Goal: Task Accomplishment & Management: Use online tool/utility

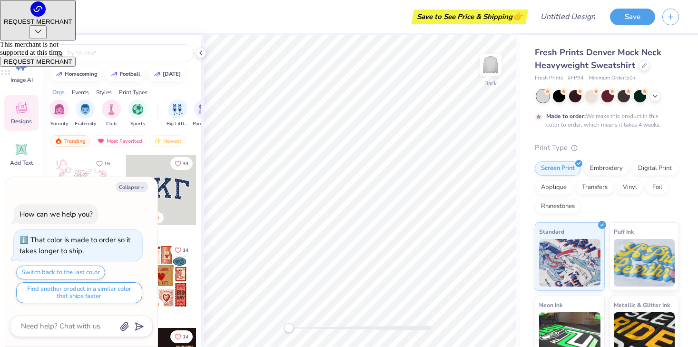
click at [121, 147] on div "Trending Most Favorited Newest" at bounding box center [122, 143] width 158 height 22
click at [130, 186] on button "Collapse" at bounding box center [132, 187] width 32 height 10
type textarea "x"
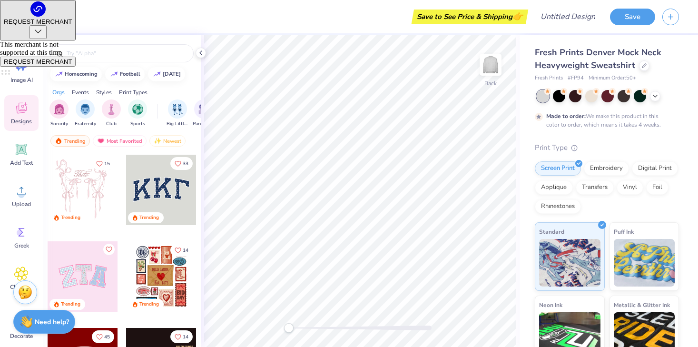
click at [152, 188] on div at bounding box center [161, 190] width 70 height 70
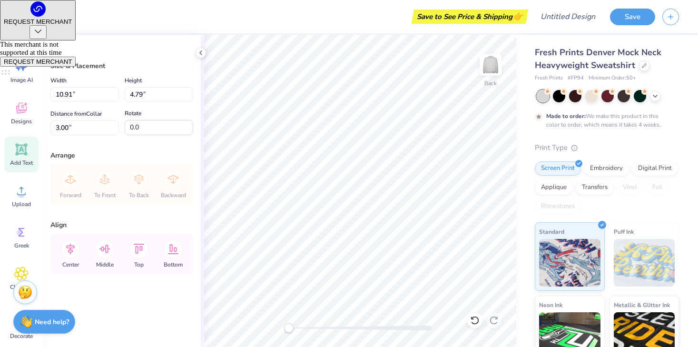
click at [24, 150] on icon at bounding box center [21, 149] width 9 height 9
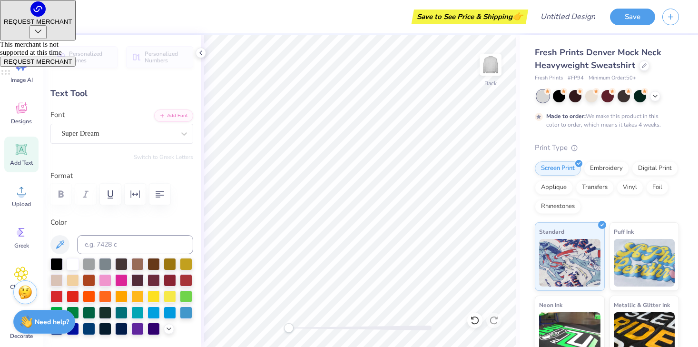
type textarea "I"
type textarea "RIDETRIBE"
type input "11.80"
type input "1.70"
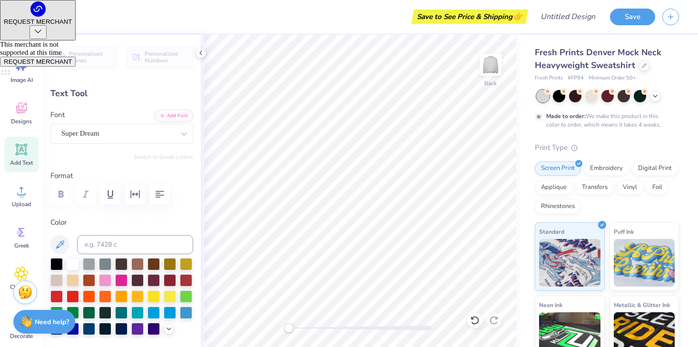
type input "0.97"
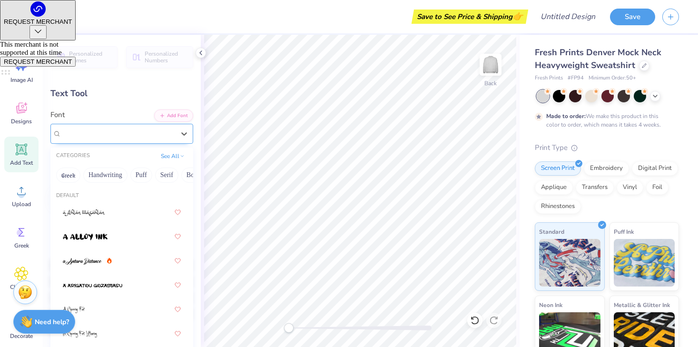
click at [122, 126] on div "Super Dream" at bounding box center [117, 133] width 115 height 15
click at [71, 177] on button "Greek" at bounding box center [68, 175] width 24 height 15
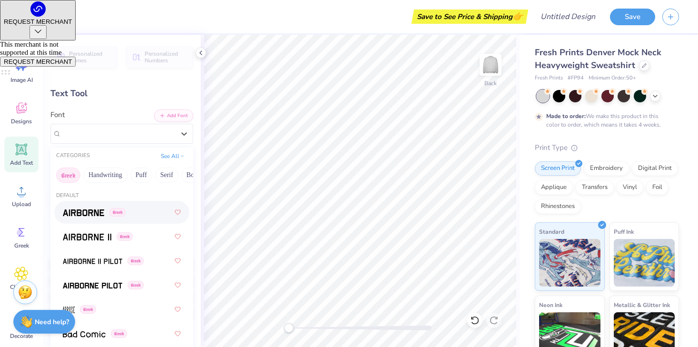
click at [81, 214] on img at bounding box center [83, 212] width 41 height 7
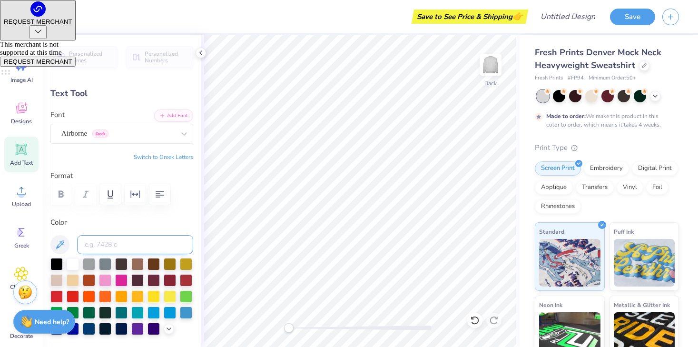
click at [80, 242] on input at bounding box center [135, 244] width 116 height 19
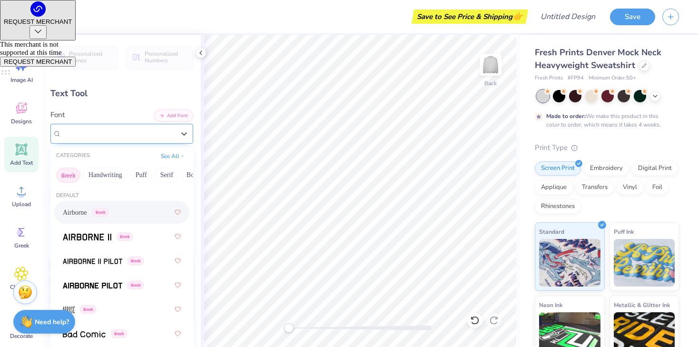
click at [80, 132] on div "Airborne Greek" at bounding box center [117, 133] width 115 height 15
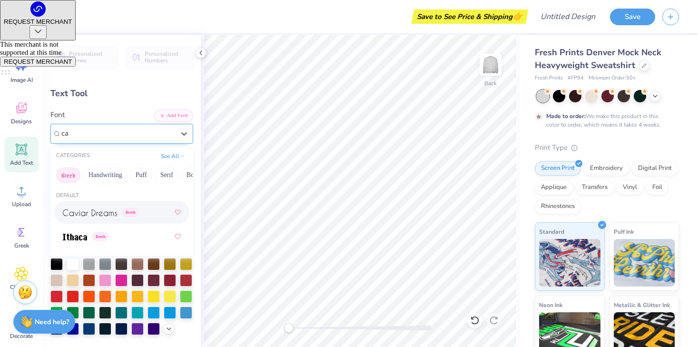
scroll to position [0, 0]
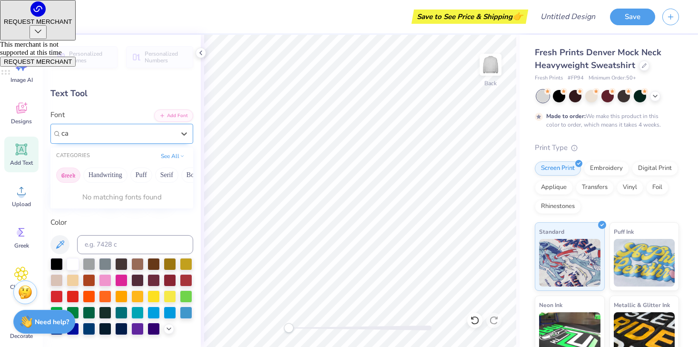
type input "c"
type input "varsity"
click at [105, 172] on button "Handwriting" at bounding box center [105, 175] width 44 height 15
click at [161, 154] on button "See All" at bounding box center [173, 155] width 30 height 10
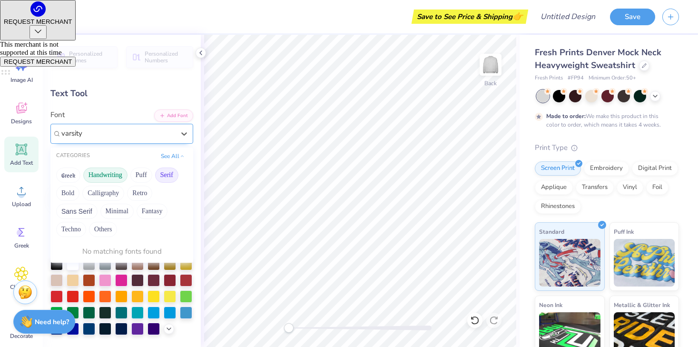
click at [164, 175] on button "Serif" at bounding box center [166, 175] width 23 height 15
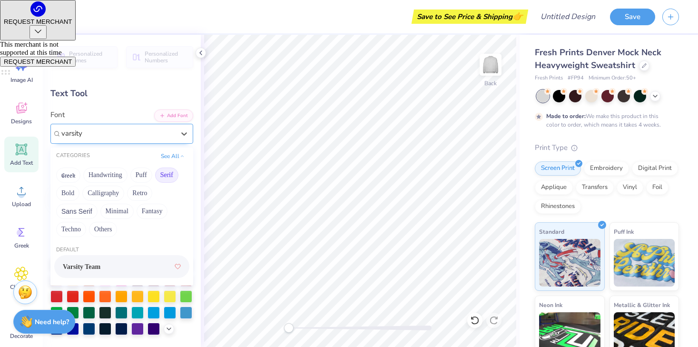
click at [100, 263] on span "Varsity Team" at bounding box center [82, 267] width 38 height 10
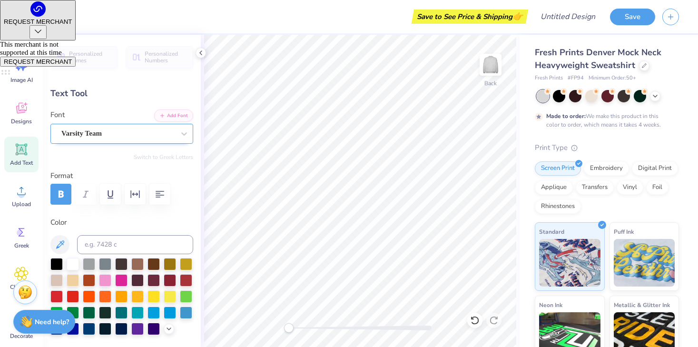
type input "11.42"
type input "1.69"
click at [58, 263] on div at bounding box center [56, 263] width 12 height 12
click at [180, 318] on div at bounding box center [186, 312] width 12 height 12
click at [164, 318] on div at bounding box center [170, 312] width 12 height 12
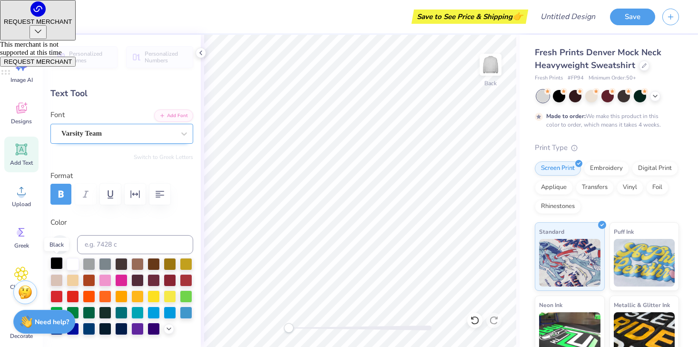
click at [58, 261] on div at bounding box center [56, 263] width 12 height 12
type input "4.13"
type input "12.68"
type input "1.88"
type input "3.94"
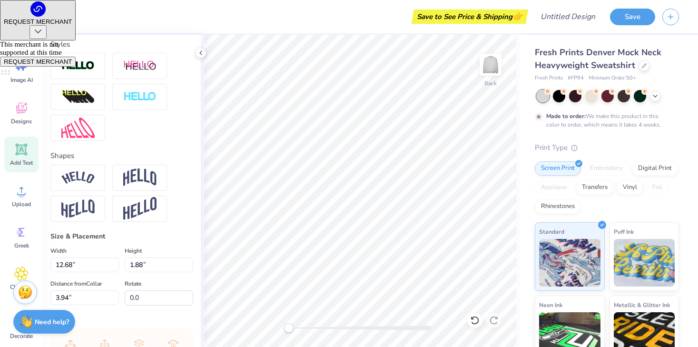
scroll to position [307, 0]
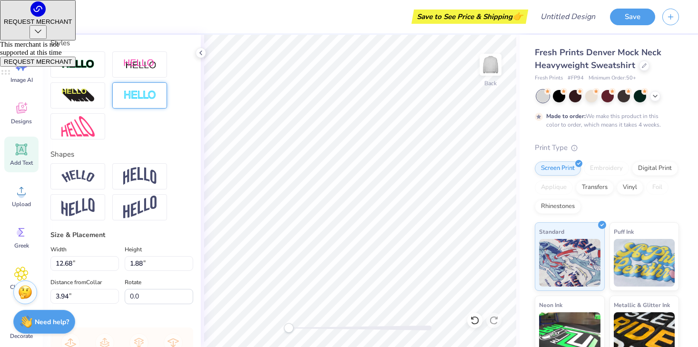
click at [141, 108] on div at bounding box center [139, 95] width 55 height 26
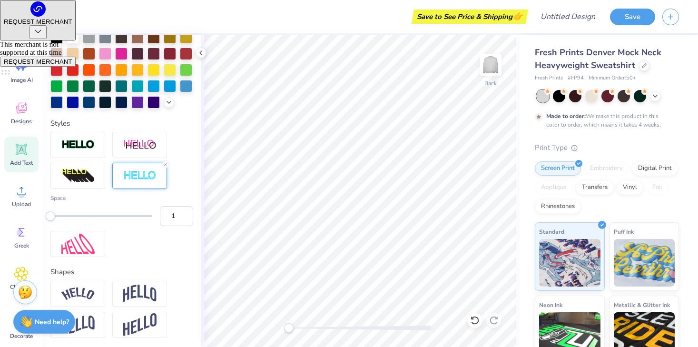
scroll to position [218, 0]
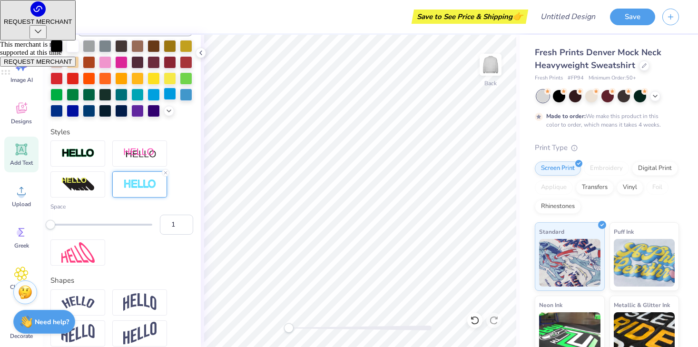
click at [164, 100] on div at bounding box center [170, 94] width 12 height 12
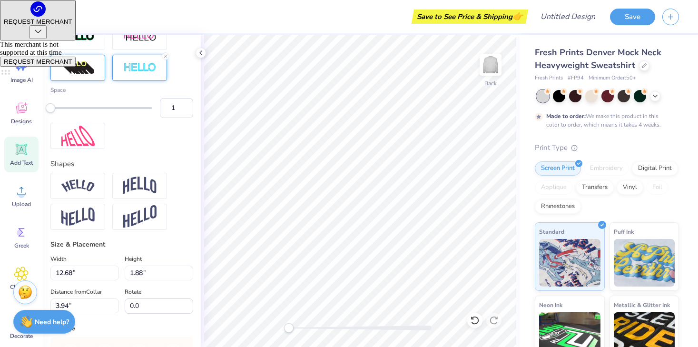
scroll to position [344, 0]
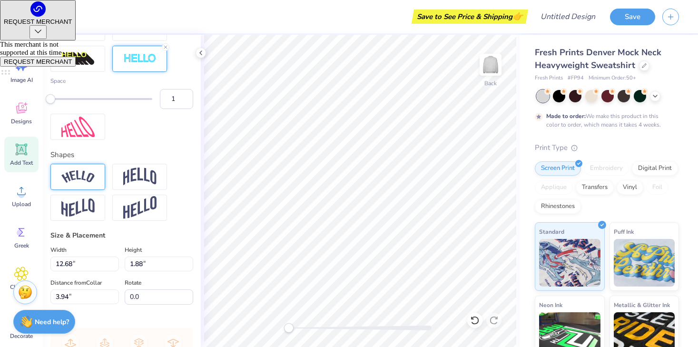
click at [82, 190] on div at bounding box center [77, 177] width 55 height 26
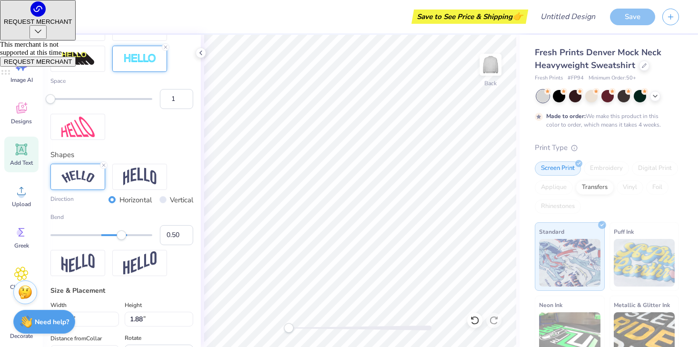
type input "15.37"
type input "3.77"
type input "2.25"
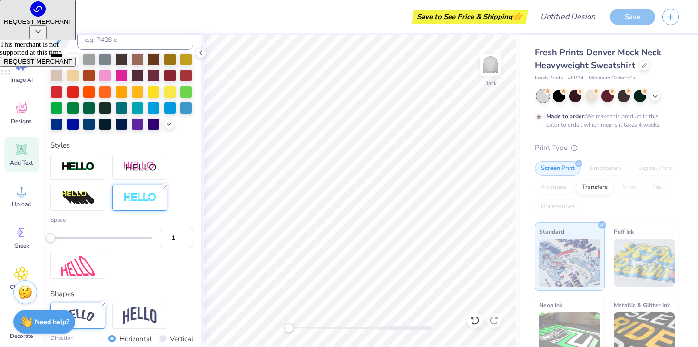
scroll to position [204, 0]
type input "3"
click at [62, 243] on div at bounding box center [101, 239] width 102 height 10
type input "8"
click at [87, 239] on div at bounding box center [101, 238] width 102 height 2
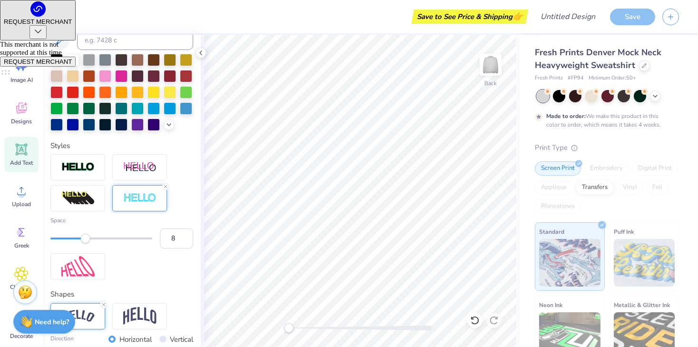
type input "6"
click at [76, 239] on div at bounding box center [101, 238] width 102 height 2
click at [66, 239] on div at bounding box center [101, 238] width 102 height 2
click at [60, 239] on div at bounding box center [101, 238] width 102 height 2
type input "15.44"
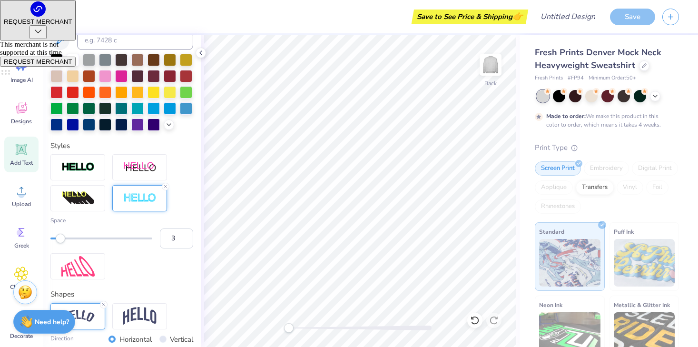
type input "3.84"
type input "2.21"
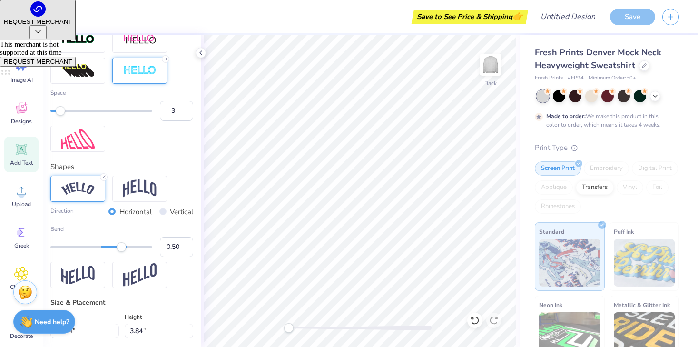
scroll to position [340, 0]
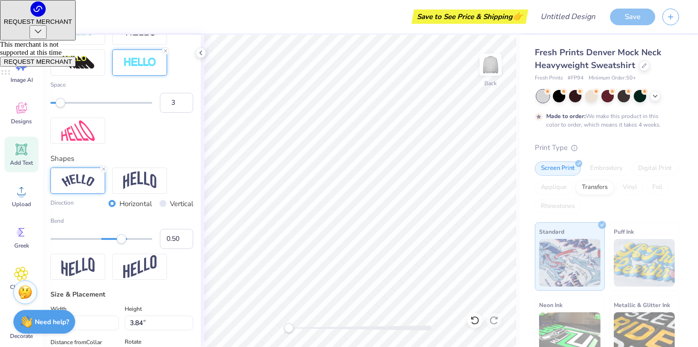
type input "0.38"
click at [116, 240] on div at bounding box center [101, 239] width 102 height 2
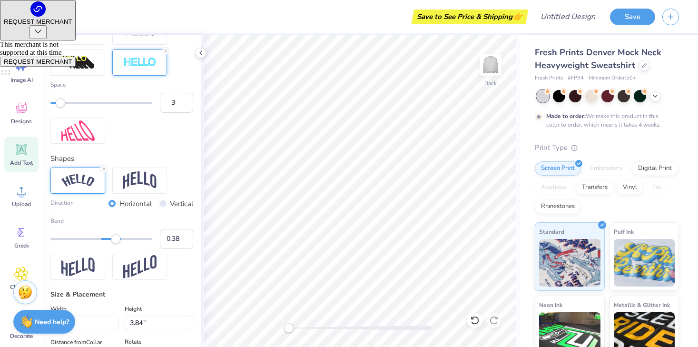
type input "0.49"
click at [121, 240] on div at bounding box center [101, 239] width 102 height 2
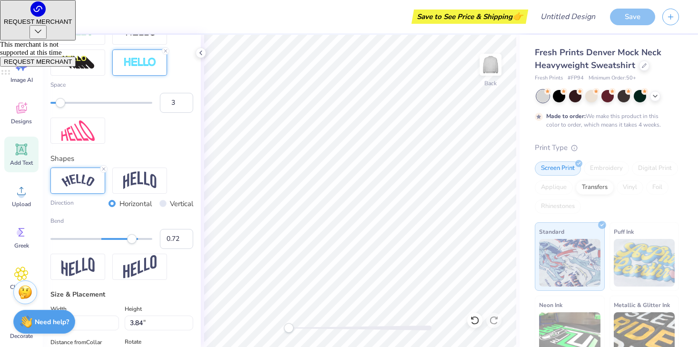
click at [132, 244] on div at bounding box center [101, 239] width 102 height 10
type input "0.34"
click at [114, 240] on div at bounding box center [101, 239] width 102 height 2
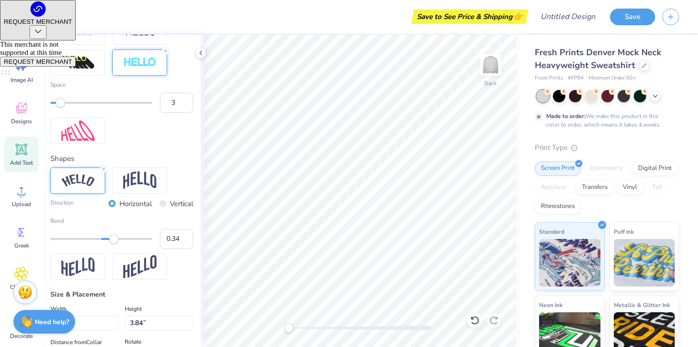
type input "0.46"
click at [119, 244] on div at bounding box center [101, 239] width 102 height 10
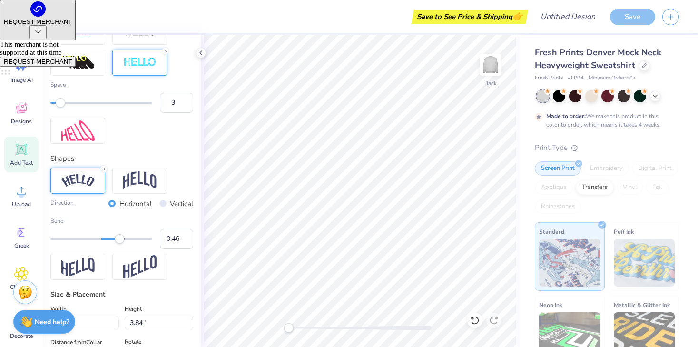
type input "0.63"
click at [128, 244] on div at bounding box center [101, 239] width 102 height 10
click at [119, 244] on div at bounding box center [101, 239] width 102 height 10
click at [99, 240] on div at bounding box center [101, 239] width 102 height 2
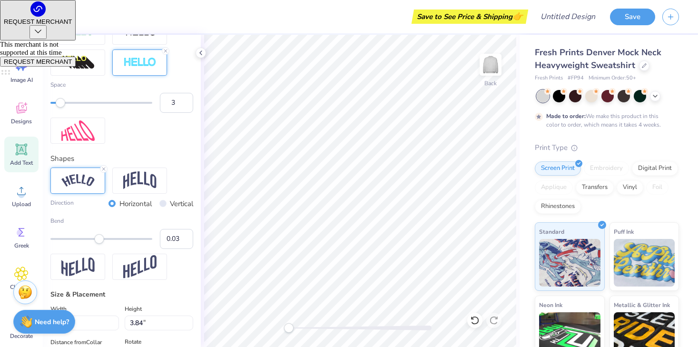
type input "0.01"
click at [98, 244] on div "Accessibility label" at bounding box center [98, 239] width 10 height 10
type input "12.84"
type input "1.98"
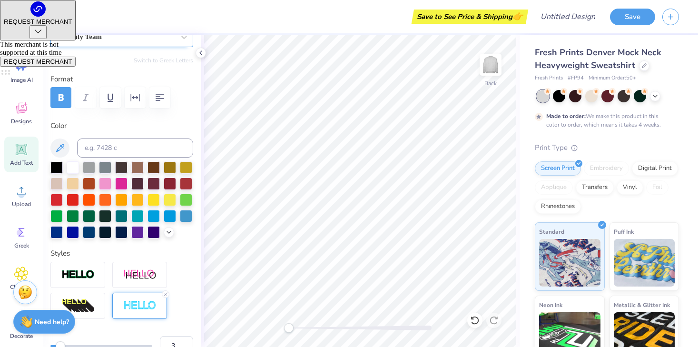
scroll to position [97, 0]
click at [72, 169] on div at bounding box center [73, 166] width 12 height 12
type input "3.79"
type input "13.87"
type input "2.14"
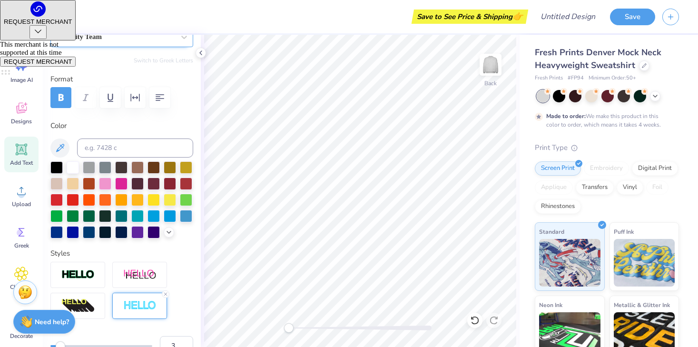
type input "3.27"
type input "14.94"
type input "2.31"
type input "3.11"
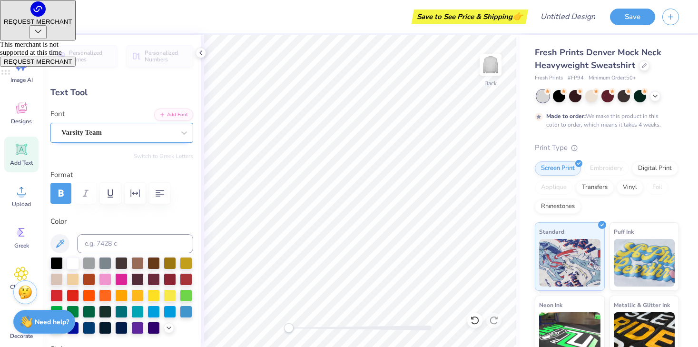
scroll to position [0, 0]
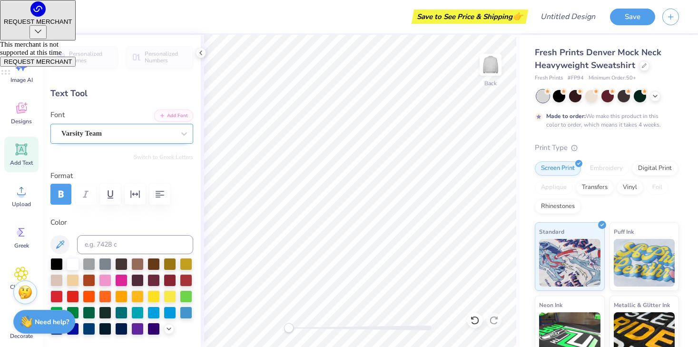
click at [25, 158] on div "Add Text" at bounding box center [21, 155] width 34 height 36
type input "5.84"
type input "1.69"
type input "9.15"
click at [102, 129] on div "Super Dream" at bounding box center [117, 133] width 115 height 15
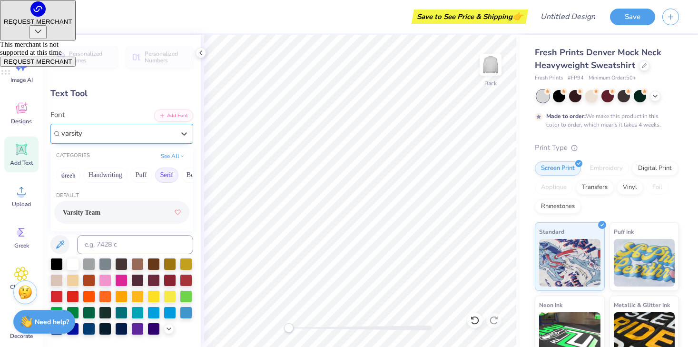
click at [99, 212] on span "Varsity Team" at bounding box center [82, 212] width 38 height 10
type input "varsity"
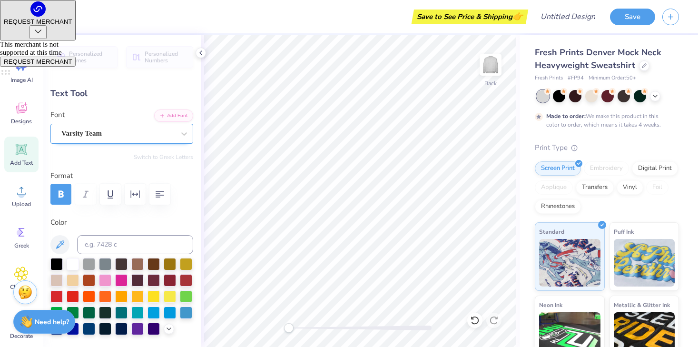
type textarea "T"
type textarea "RIDETRIBE"
type input "11.42"
type textarea "x"
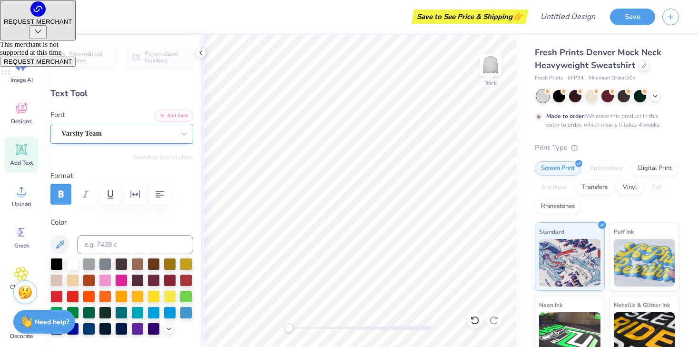
type input "3.00"
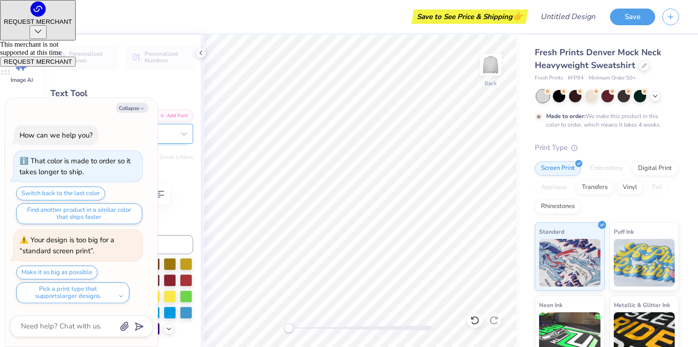
type textarea "x"
type input "14.87"
type input "2.20"
click at [182, 177] on label "Format" at bounding box center [121, 175] width 143 height 11
click at [166, 83] on div "Personalized Names Personalized Numbers Text Tool Add Font Font Varsity Team Sw…" at bounding box center [122, 191] width 158 height 312
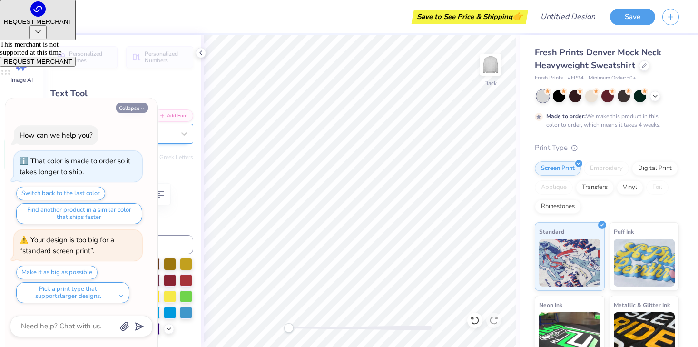
click at [137, 107] on button "Collapse" at bounding box center [132, 108] width 32 height 10
type textarea "x"
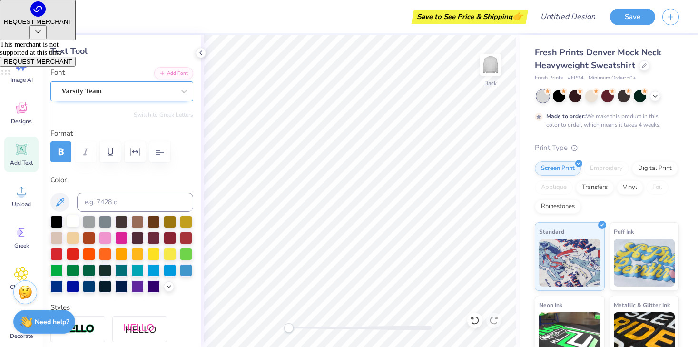
scroll to position [61, 0]
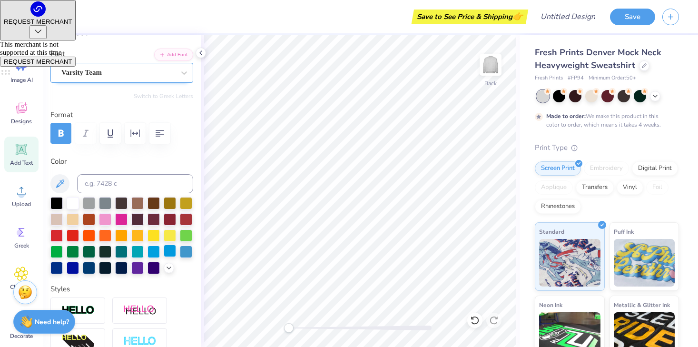
click at [164, 257] on div at bounding box center [170, 251] width 12 height 12
type input "14.69"
type input "2.17"
type input "3.03"
click at [131, 257] on div at bounding box center [137, 251] width 12 height 12
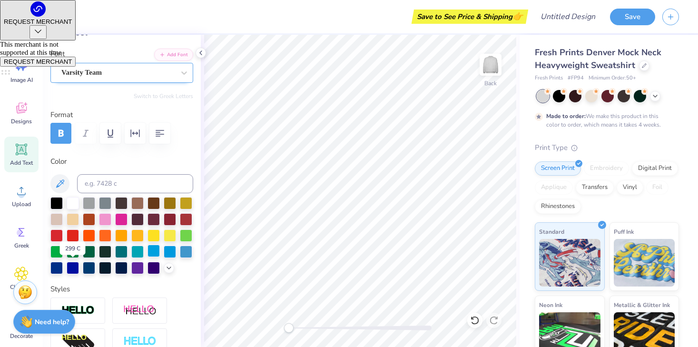
click at [148, 257] on div at bounding box center [154, 251] width 12 height 12
type input "14.13"
type input "2.09"
type input "3.11"
type input "14.98"
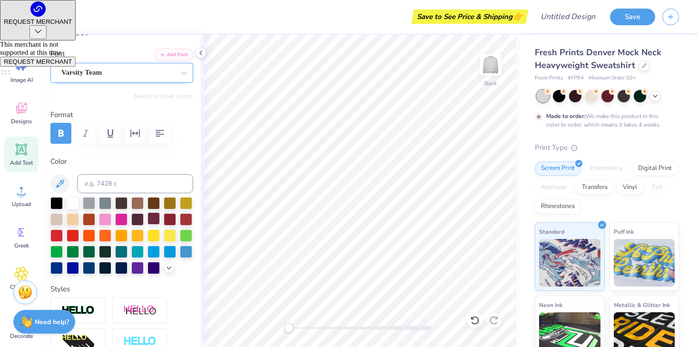
type input "2.22"
type input "3.00"
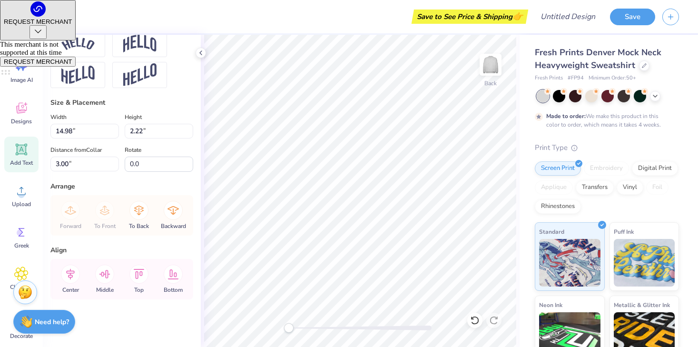
scroll to position [455, 0]
click at [137, 213] on icon at bounding box center [138, 210] width 19 height 19
click at [137, 213] on div "Forward To Front To Back Backward" at bounding box center [121, 215] width 137 height 40
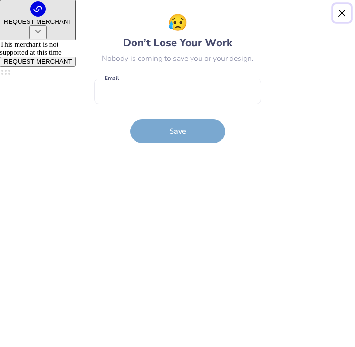
click at [341, 12] on button "Close" at bounding box center [343, 13] width 18 height 18
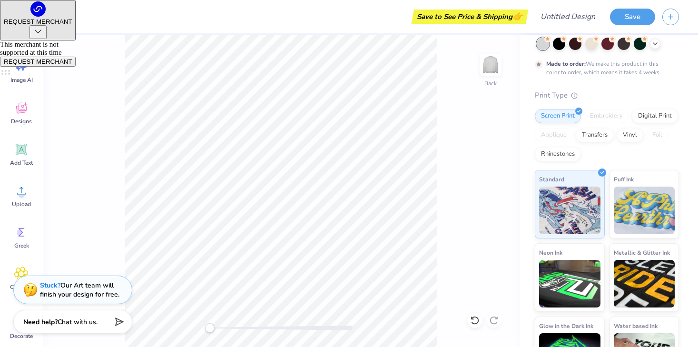
scroll to position [90, 0]
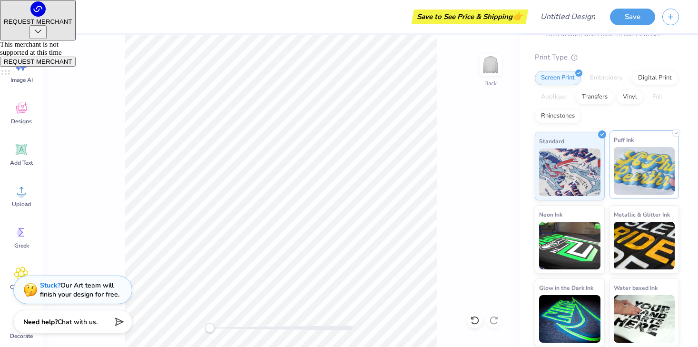
click at [643, 184] on img at bounding box center [644, 171] width 61 height 48
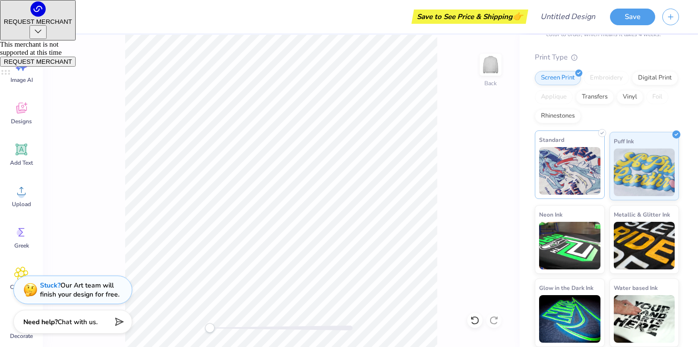
click at [582, 179] on img at bounding box center [569, 171] width 61 height 48
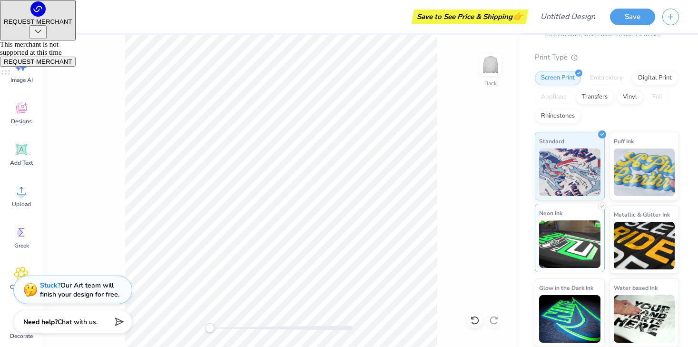
scroll to position [0, 0]
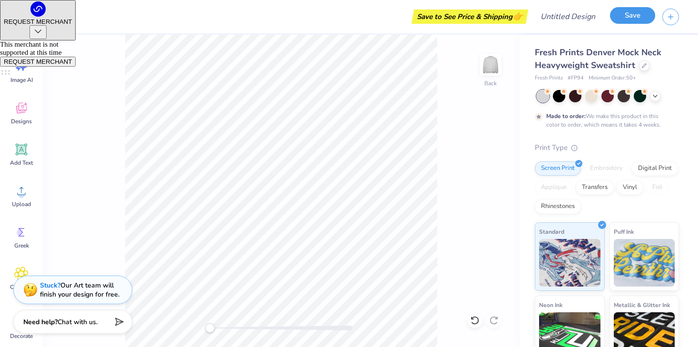
click at [627, 19] on button "Save" at bounding box center [632, 15] width 45 height 17
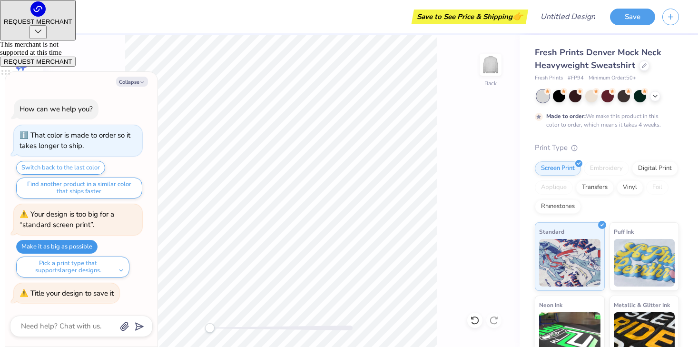
click at [78, 246] on button "Make it as big as possible" at bounding box center [56, 247] width 81 height 14
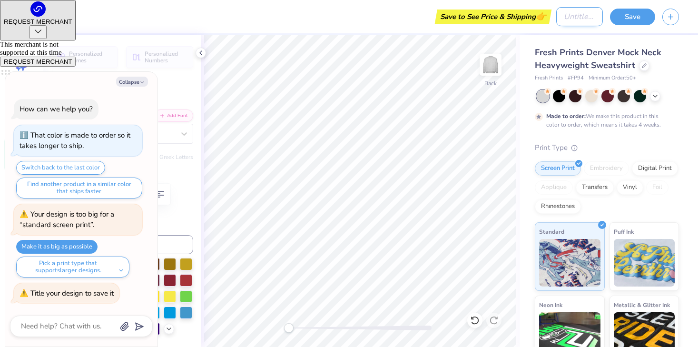
click at [563, 14] on input "Design Title" at bounding box center [579, 16] width 47 height 19
type textarea "x"
type input "M"
type textarea "x"
type input "MO"
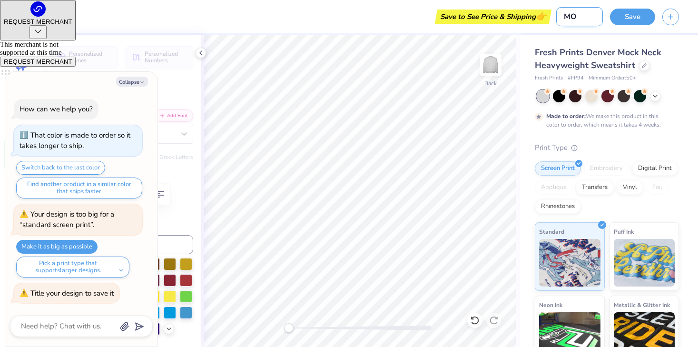
type textarea "x"
type input "MOC"
type textarea "x"
type input "MOCK"
type textarea "x"
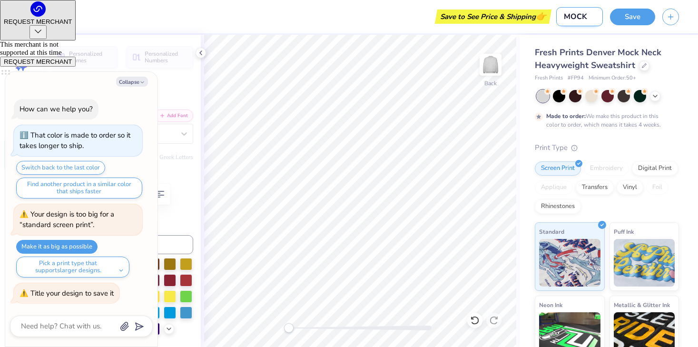
type input "MOCKN"
type textarea "x"
type input "MOCKNE"
type textarea "x"
type input "MOCKNEC"
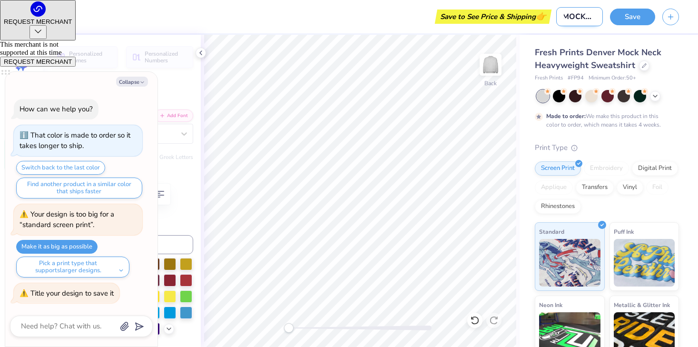
type textarea "x"
type input "MOCKNECK"
type textarea "x"
type input "MOCKNECK"
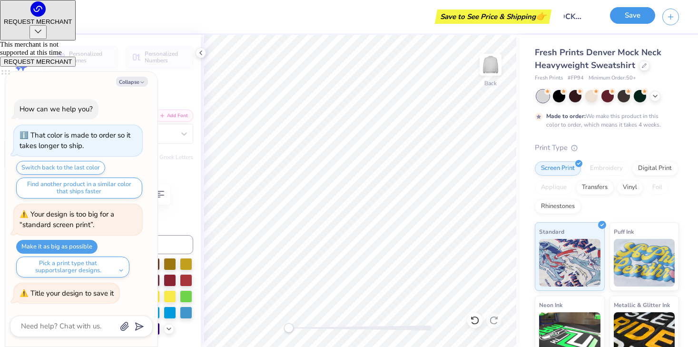
scroll to position [0, 0]
click at [635, 14] on button "Save" at bounding box center [632, 15] width 45 height 17
type textarea "x"
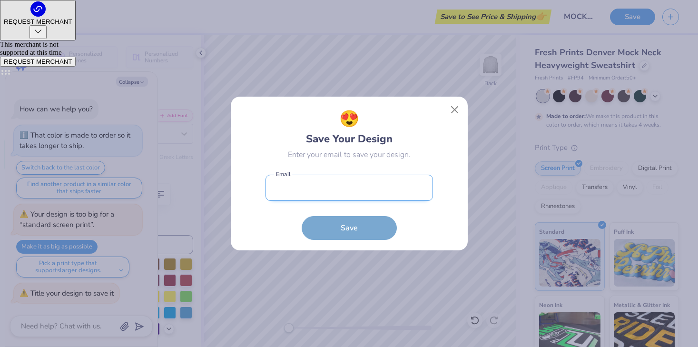
click at [368, 190] on input "email" at bounding box center [350, 188] width 168 height 26
type input "[PERSON_NAME][EMAIL_ADDRESS][PERSON_NAME][DOMAIN_NAME]"
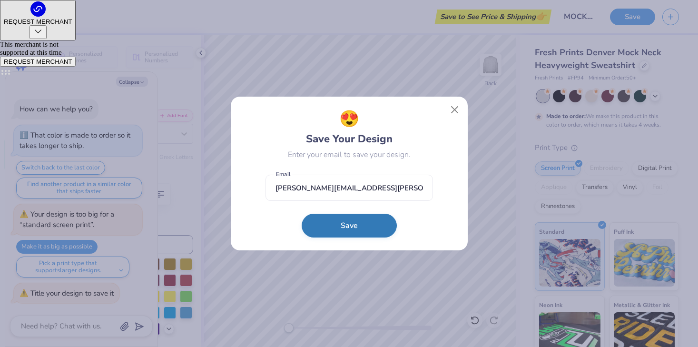
click at [356, 228] on button "Save" at bounding box center [349, 226] width 95 height 24
type textarea "x"
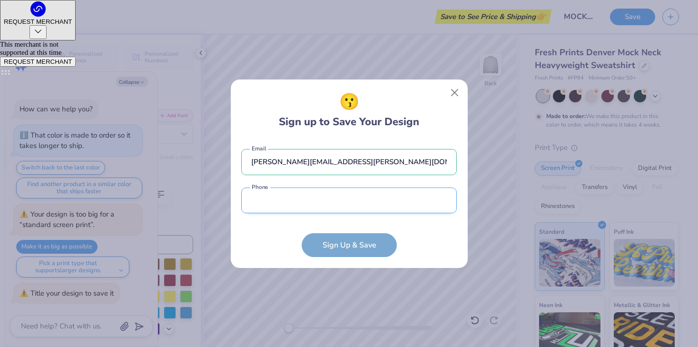
click at [321, 206] on input "tel" at bounding box center [349, 200] width 216 height 26
type input "[PHONE_NUMBER]"
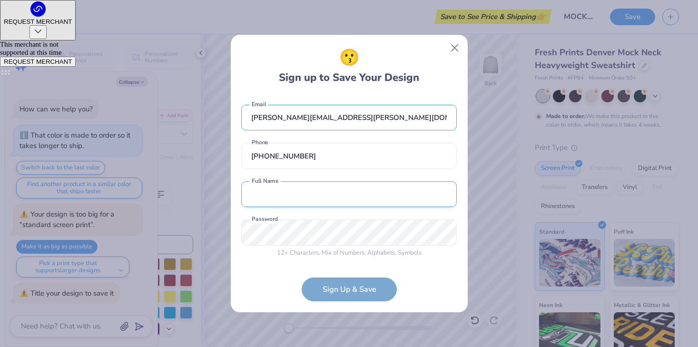
click at [323, 204] on input "text" at bounding box center [349, 194] width 216 height 26
type input "[PERSON_NAME]"
click at [170, 230] on div "😗 Sign up to Save Your Design [PERSON_NAME][EMAIL_ADDRESS][PERSON_NAME][DOMAIN_…" at bounding box center [349, 173] width 698 height 347
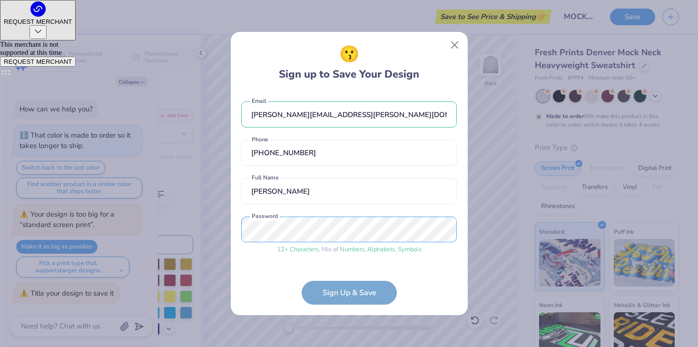
scroll to position [30, 0]
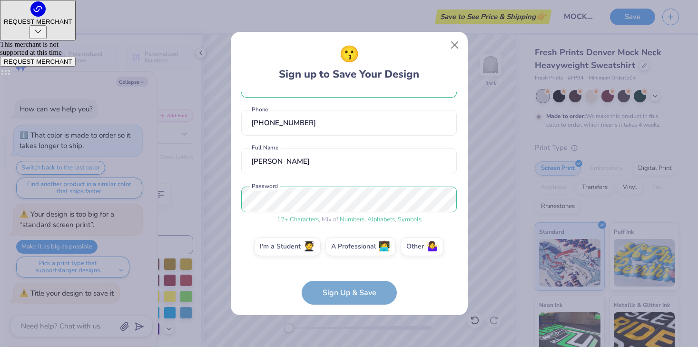
click at [352, 292] on form "[PERSON_NAME][EMAIL_ADDRESS][PERSON_NAME][DOMAIN_NAME] Email [PHONE_NUMBER] Pho…" at bounding box center [349, 198] width 216 height 213
click at [350, 292] on form "[PERSON_NAME][EMAIL_ADDRESS][PERSON_NAME][DOMAIN_NAME] Email [PHONE_NUMBER] Pho…" at bounding box center [349, 198] width 216 height 213
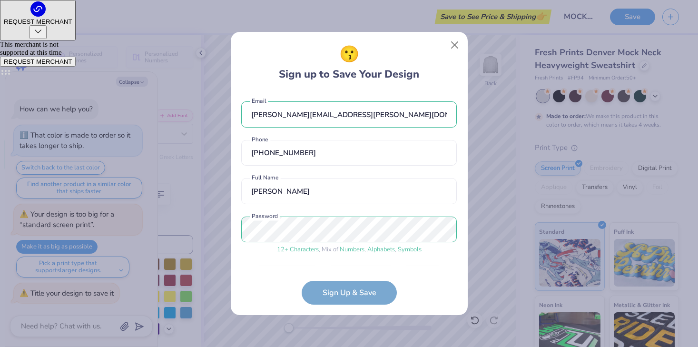
click at [345, 293] on form "[PERSON_NAME][EMAIL_ADDRESS][PERSON_NAME][DOMAIN_NAME] Email [PHONE_NUMBER] Pho…" at bounding box center [349, 198] width 216 height 213
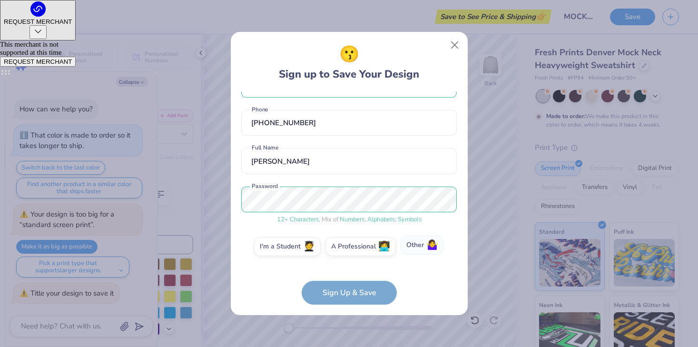
click at [436, 244] on label "Other 🤷‍♀️" at bounding box center [422, 245] width 43 height 19
click at [352, 276] on input "Other 🤷‍♀️" at bounding box center [349, 279] width 6 height 6
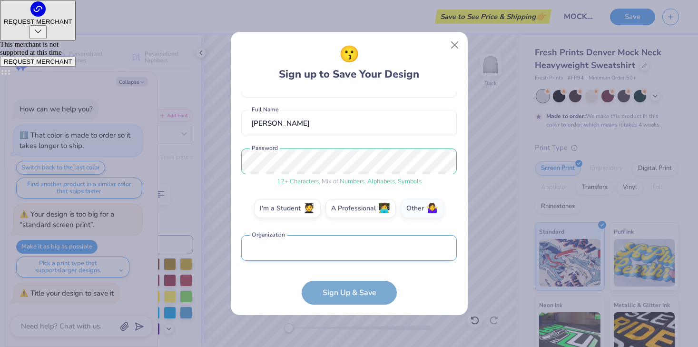
click at [346, 243] on input "text" at bounding box center [349, 248] width 216 height 26
click at [347, 286] on form "[PERSON_NAME][EMAIL_ADDRESS][PERSON_NAME][DOMAIN_NAME] Email [PHONE_NUMBER] Pho…" at bounding box center [349, 198] width 216 height 213
click at [348, 242] on input "text" at bounding box center [349, 248] width 216 height 26
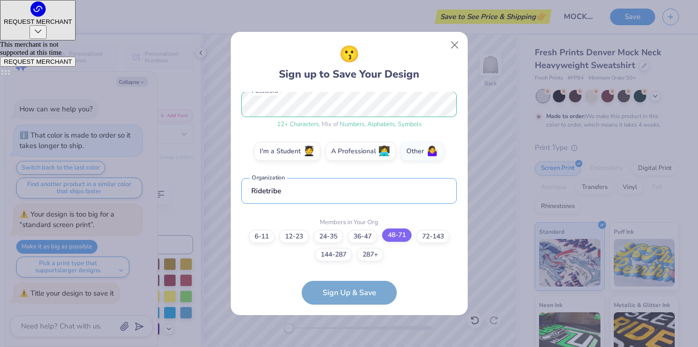
type input "Ridetribe"
click at [388, 236] on label "48-71" at bounding box center [397, 234] width 30 height 13
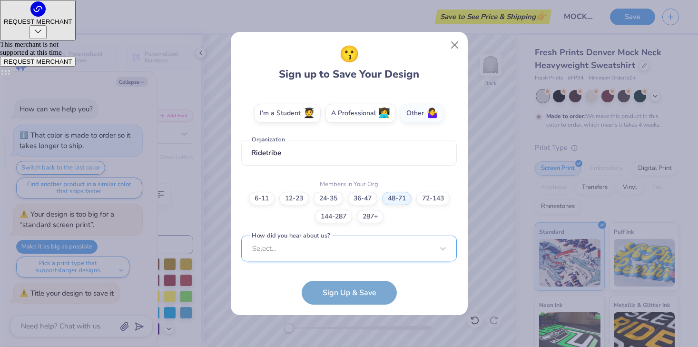
click at [336, 251] on div "Select..." at bounding box center [349, 249] width 216 height 26
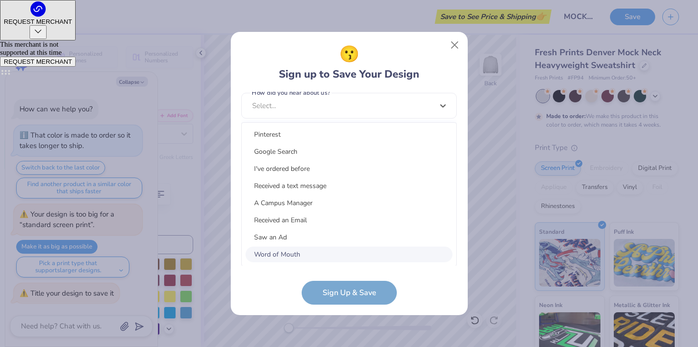
click at [306, 252] on div "Word of Mouth" at bounding box center [349, 254] width 207 height 16
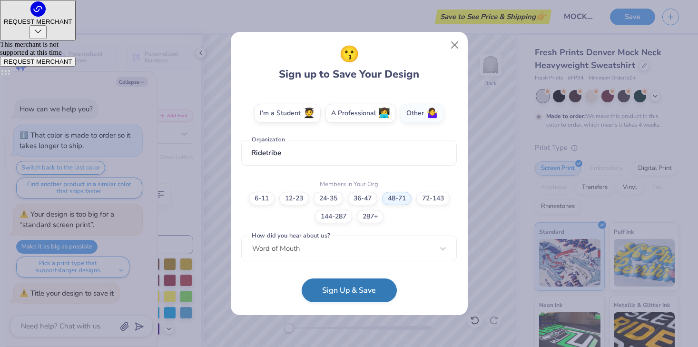
click at [337, 295] on button "Sign Up & Save" at bounding box center [349, 290] width 95 height 24
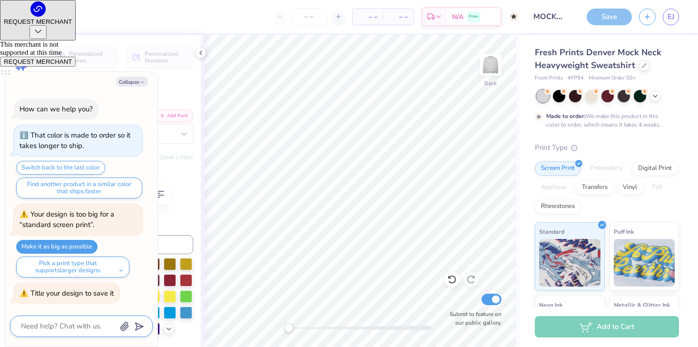
scroll to position [15, 0]
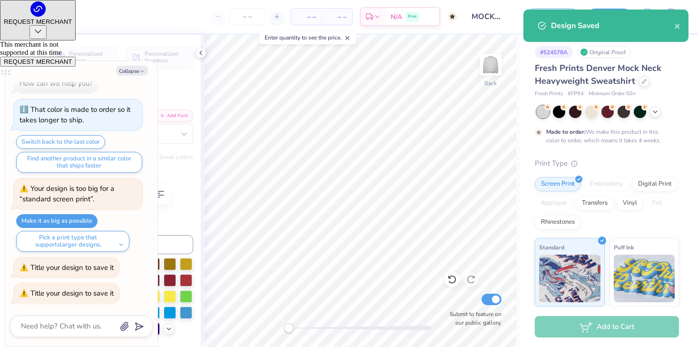
click at [313, 20] on span "– –" at bounding box center [306, 17] width 19 height 10
click at [339, 19] on span "– –" at bounding box center [336, 17] width 19 height 10
click at [240, 18] on input "number" at bounding box center [247, 16] width 37 height 17
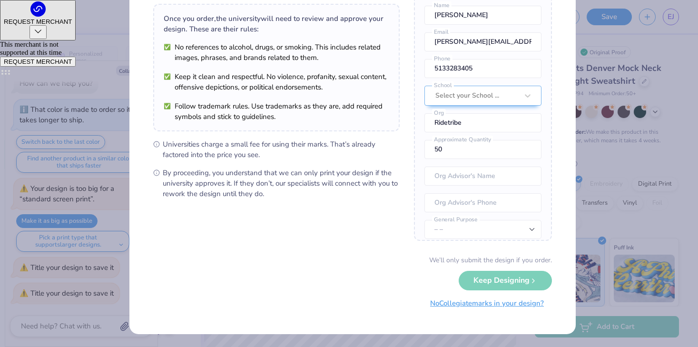
click at [452, 307] on button "No Collegiate marks in your design?" at bounding box center [487, 304] width 130 height 20
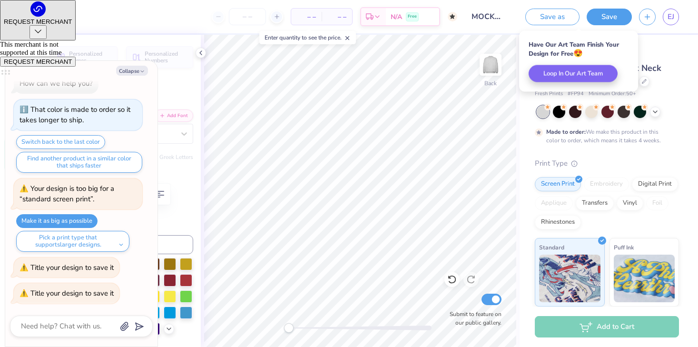
type textarea "x"
type input "50"
type textarea "x"
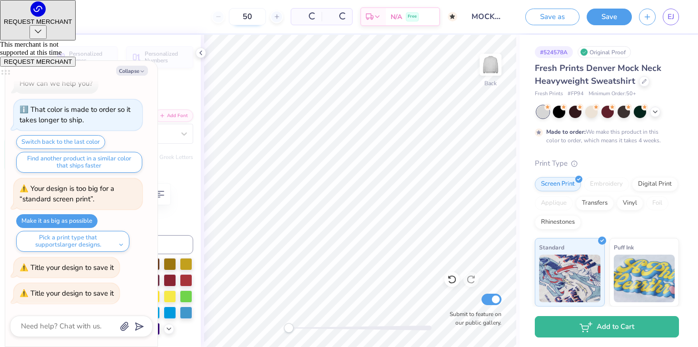
type input "50"
click at [199, 52] on icon at bounding box center [201, 53] width 8 height 8
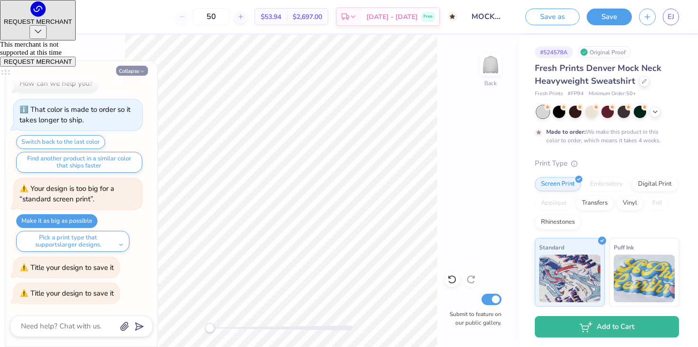
click at [131, 69] on button "Collapse" at bounding box center [132, 71] width 32 height 10
type textarea "x"
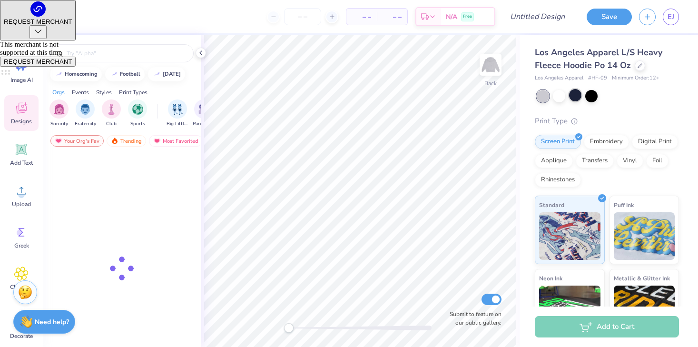
click at [577, 96] on div at bounding box center [575, 95] width 12 height 12
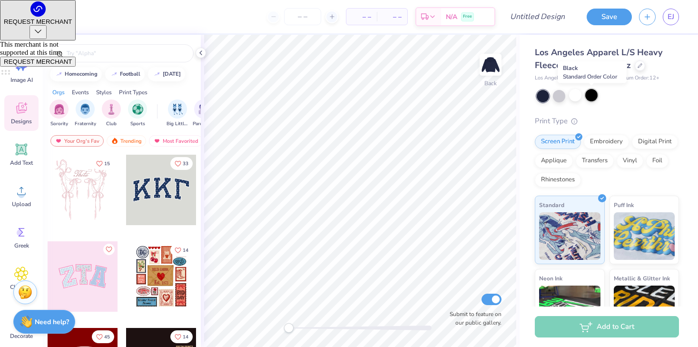
click at [595, 94] on div at bounding box center [591, 95] width 12 height 12
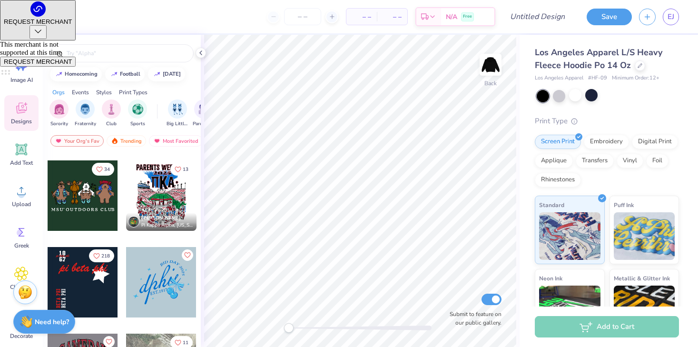
scroll to position [710, 0]
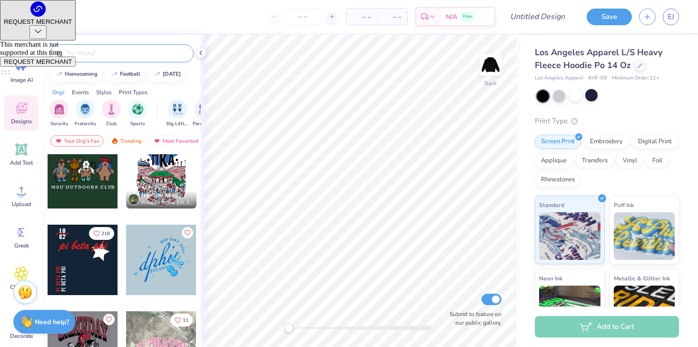
click at [118, 53] on input "text" at bounding box center [127, 54] width 122 height 10
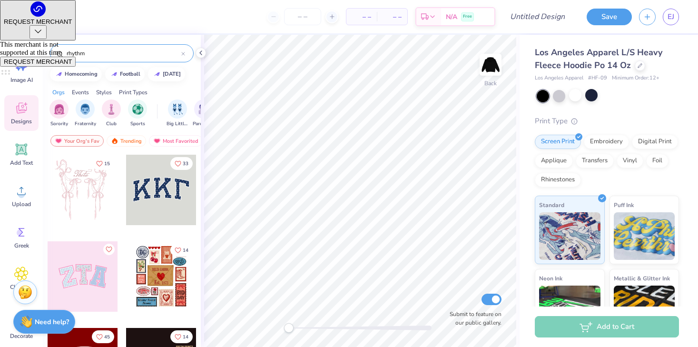
type input "rhythm"
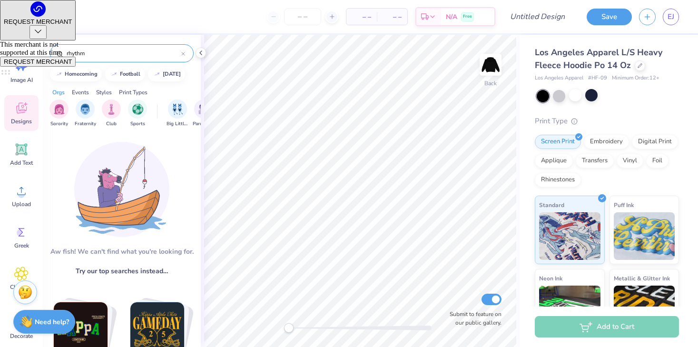
scroll to position [80, 0]
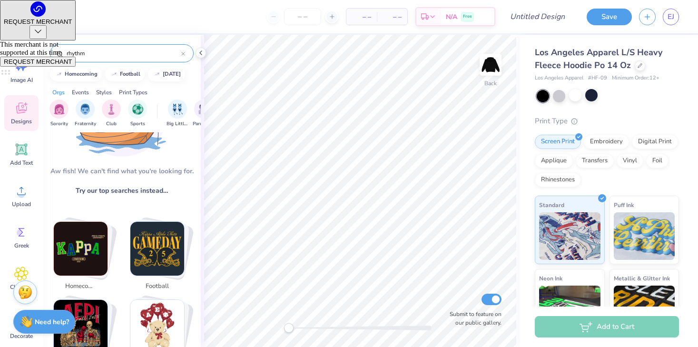
drag, startPoint x: 93, startPoint y: 58, endPoint x: 42, endPoint y: 56, distance: 50.9
click at [42, 56] on div "– – Per Item – – Total Est. Delivery N/A Free Design Title Save EJ Image AI Des…" at bounding box center [349, 173] width 698 height 347
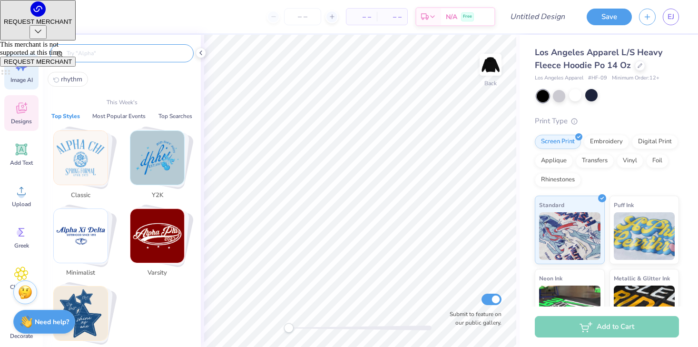
click at [25, 73] on icon at bounding box center [21, 66] width 14 height 14
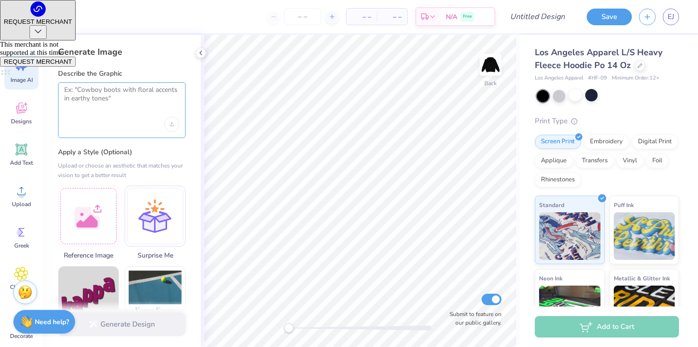
click at [106, 102] on textarea at bounding box center [121, 98] width 115 height 24
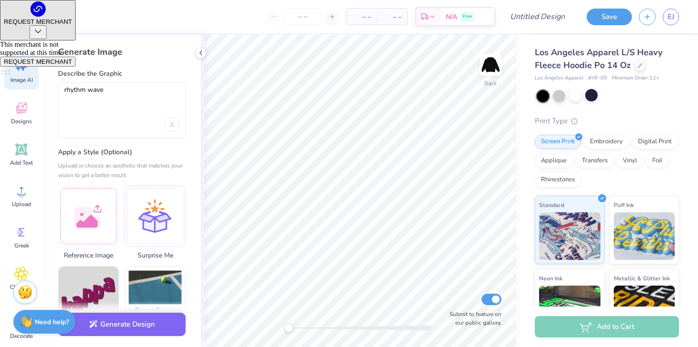
click at [142, 116] on div "rhythm wave" at bounding box center [122, 110] width 128 height 56
click at [142, 97] on textarea "rhythm wave" at bounding box center [121, 98] width 115 height 24
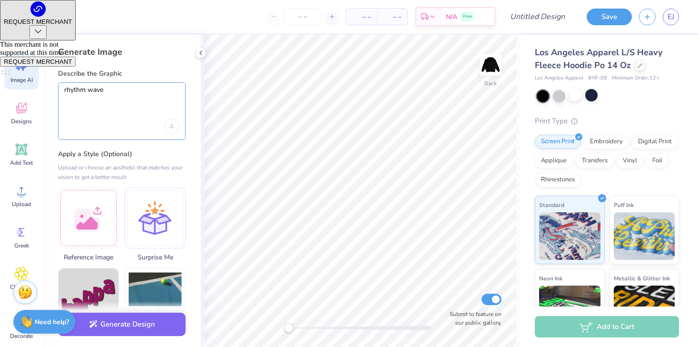
type textarea "rhythm wave"
click at [151, 168] on div "Upload or choose an aesthetic that matches your vision to get a better result" at bounding box center [122, 172] width 128 height 19
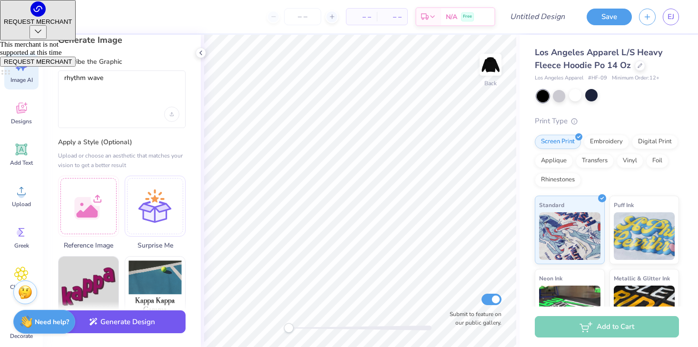
click at [121, 323] on button "Generate Design" at bounding box center [122, 321] width 128 height 23
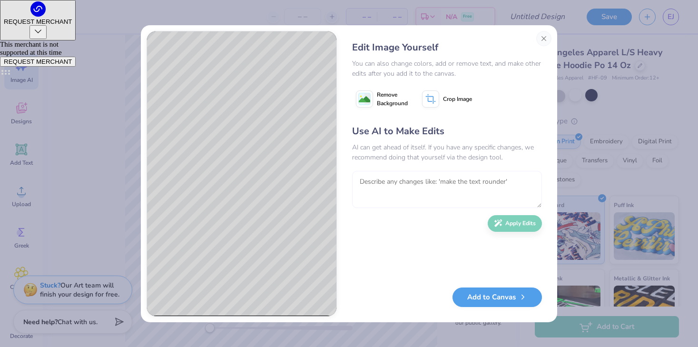
click at [383, 184] on textarea at bounding box center [447, 189] width 190 height 37
type textarea "b"
type textarea "blue rhythm wave that incorporates a bike into it"
click at [506, 224] on button "Apply Edits" at bounding box center [515, 221] width 54 height 17
click at [545, 36] on button "Close" at bounding box center [543, 38] width 15 height 15
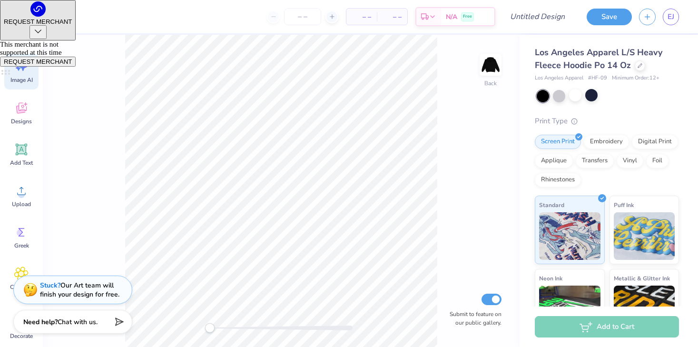
scroll to position [0, 21]
click at [16, 159] on span "Add Text" at bounding box center [21, 163] width 23 height 8
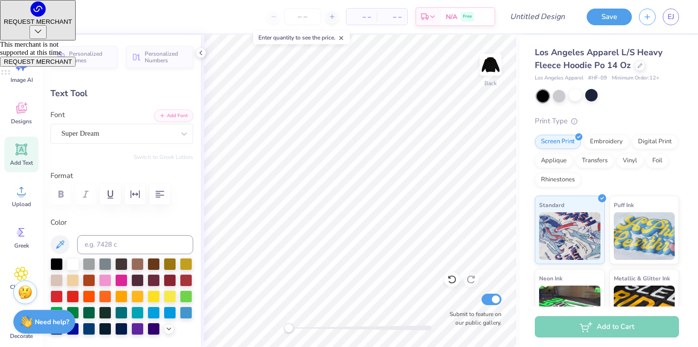
scroll to position [13, 1]
type textarea "R I D E T R I B E"
type input "1.02"
type input "16.42"
type input "0.54"
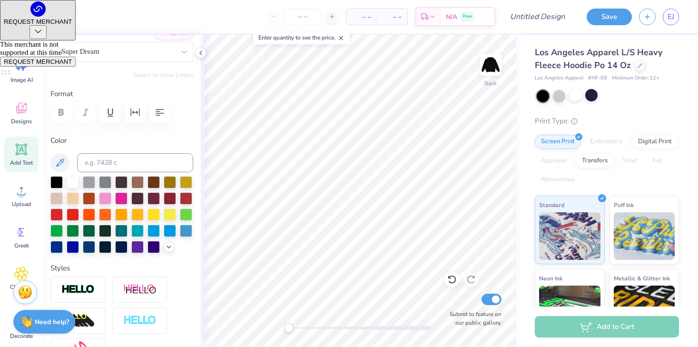
scroll to position [42, 0]
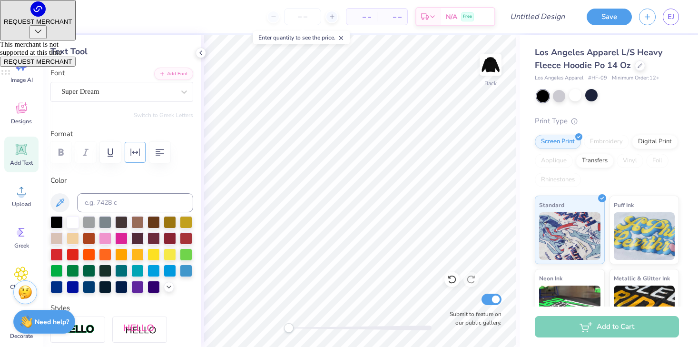
click at [138, 148] on icon "button" at bounding box center [134, 152] width 11 height 11
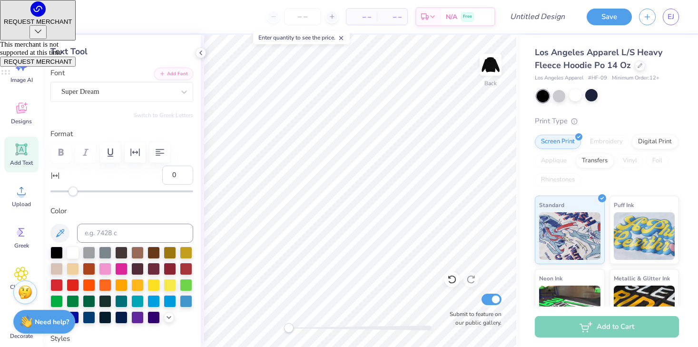
type input "-15"
click at [57, 189] on div at bounding box center [121, 192] width 143 height 10
type input "-20"
click at [50, 191] on div at bounding box center [121, 191] width 143 height 2
click at [47, 191] on div "Accessibility label" at bounding box center [51, 192] width 10 height 10
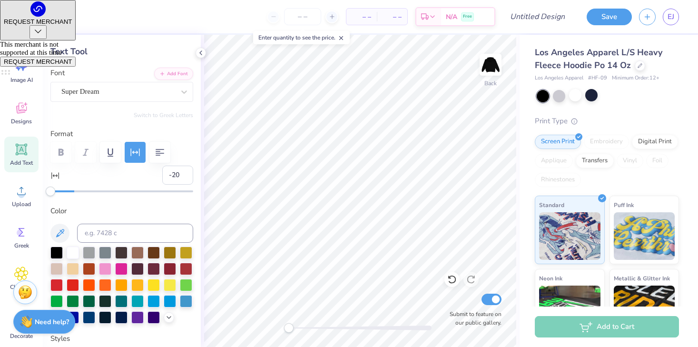
type input "-1"
click at [72, 192] on div at bounding box center [121, 191] width 143 height 2
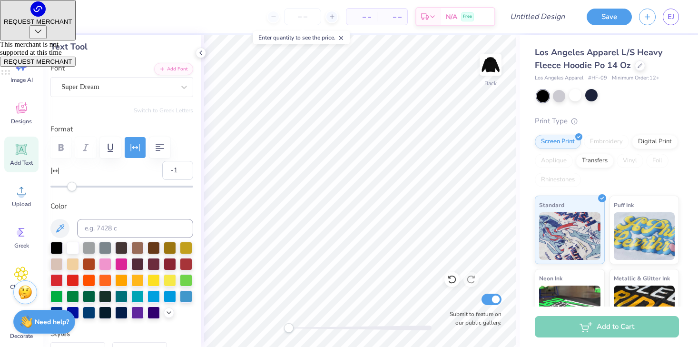
scroll to position [38, 0]
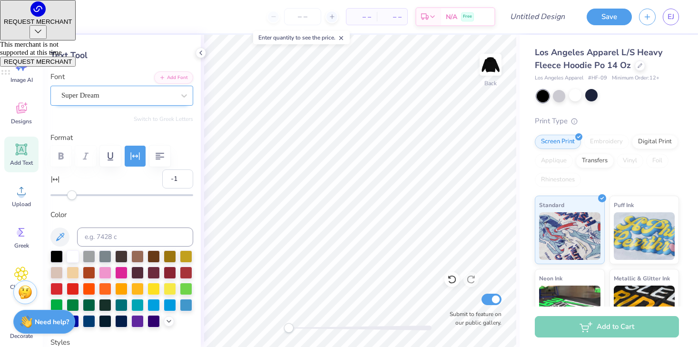
click at [110, 98] on div "Super Dream" at bounding box center [117, 95] width 115 height 15
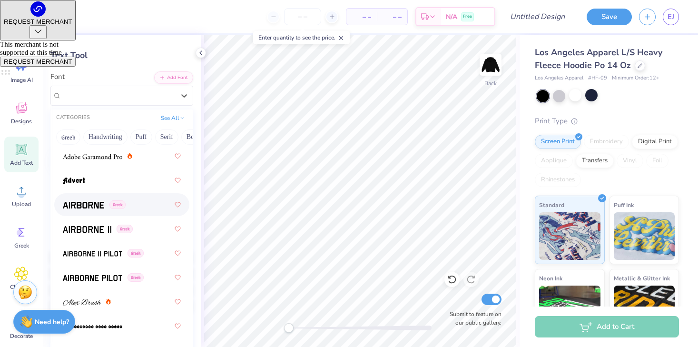
scroll to position [195, 0]
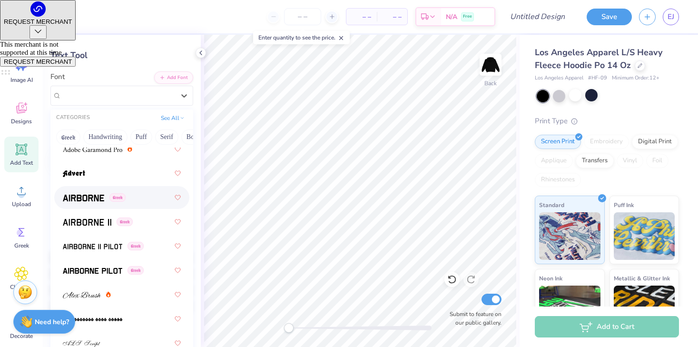
click at [95, 204] on div "Greek" at bounding box center [122, 197] width 118 height 17
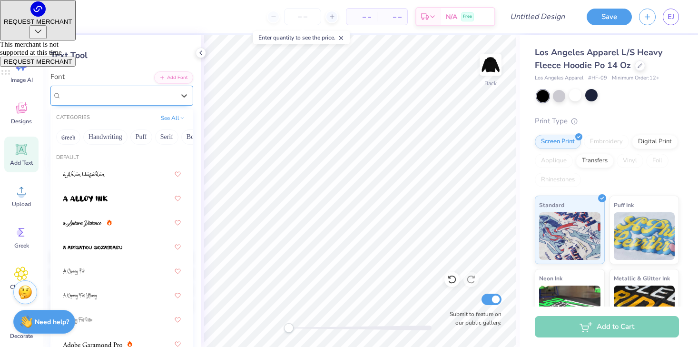
click at [130, 96] on div "Airborne Greek" at bounding box center [117, 95] width 115 height 15
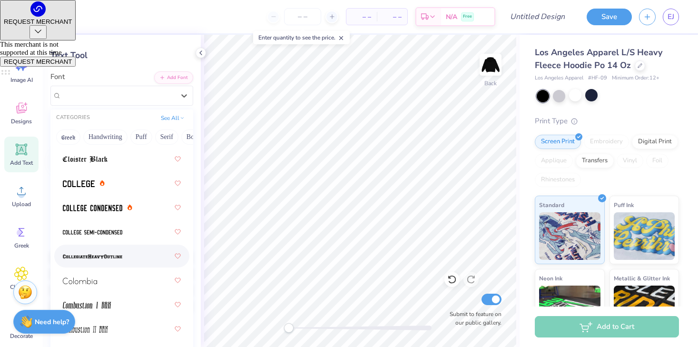
scroll to position [1731, 0]
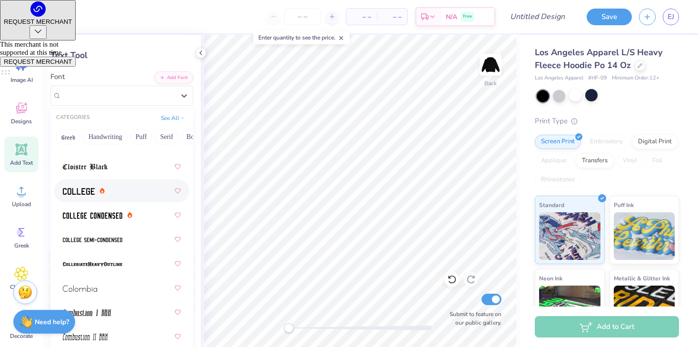
click at [92, 194] on img at bounding box center [79, 191] width 32 height 7
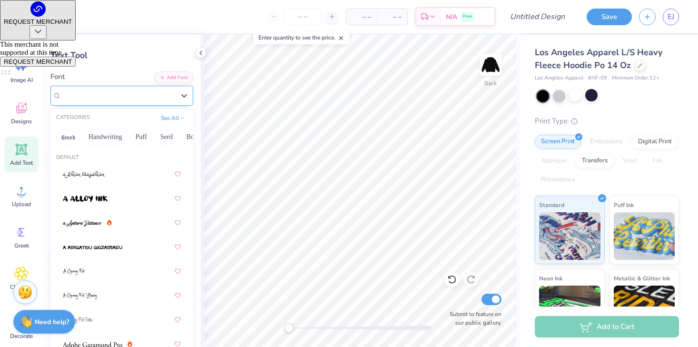
click at [124, 92] on div "College" at bounding box center [117, 95] width 115 height 15
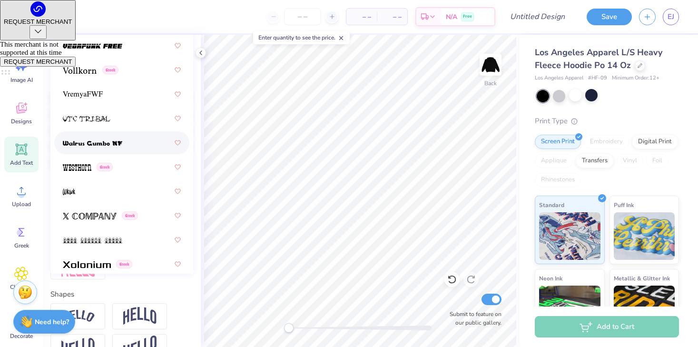
scroll to position [0, 0]
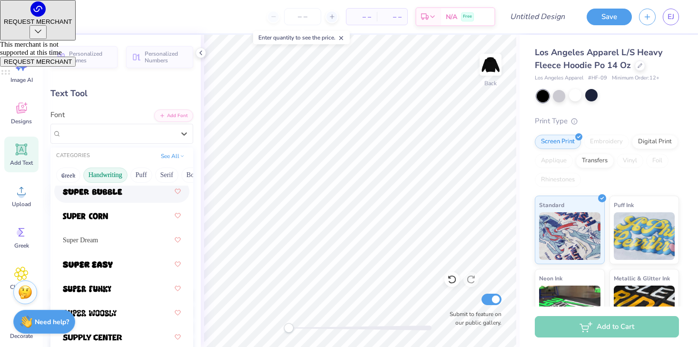
click at [118, 174] on button "Handwriting" at bounding box center [105, 175] width 44 height 15
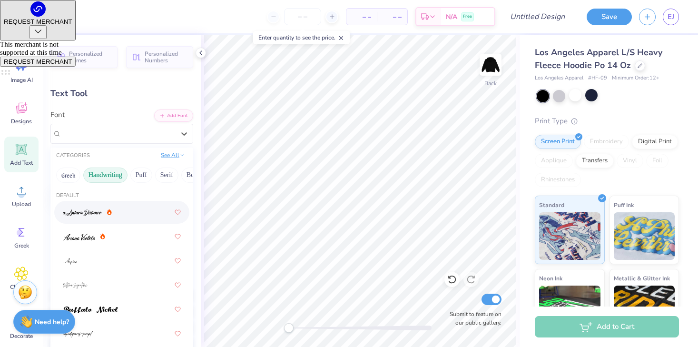
click at [161, 156] on button "See All" at bounding box center [173, 155] width 30 height 10
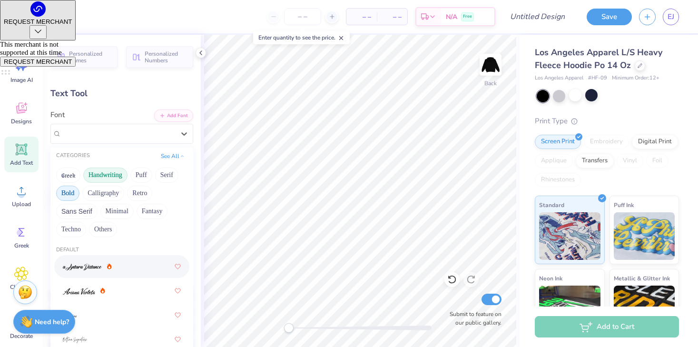
click at [64, 197] on button "Bold" at bounding box center [67, 193] width 23 height 15
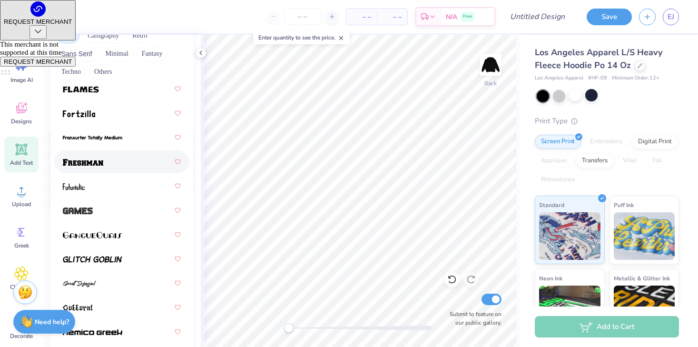
scroll to position [435, 0]
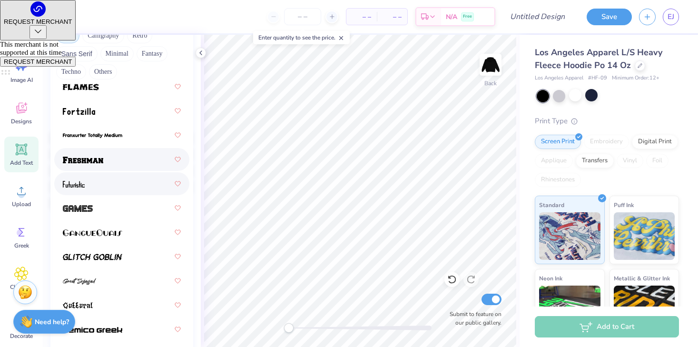
click at [108, 164] on div at bounding box center [122, 159] width 118 height 17
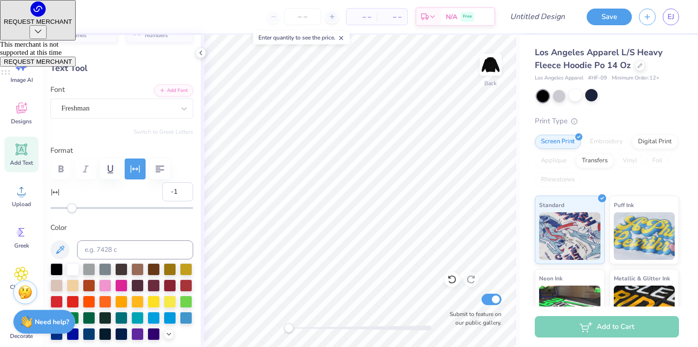
scroll to position [0, 0]
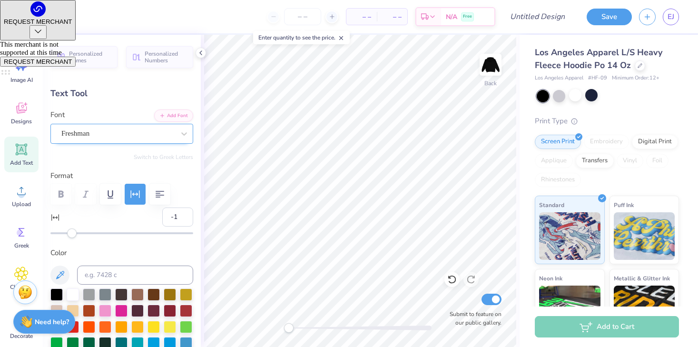
click at [104, 137] on div "Freshman" at bounding box center [117, 133] width 115 height 15
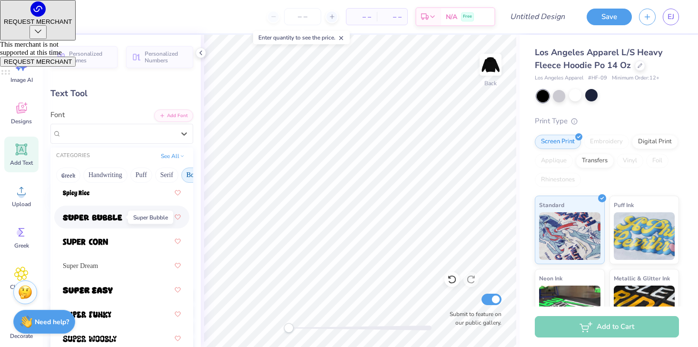
scroll to position [1452, 0]
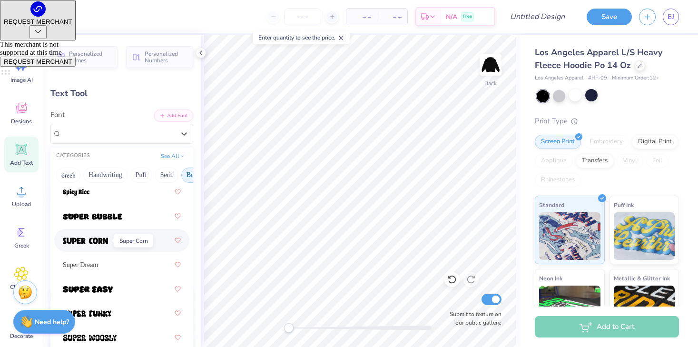
click at [102, 237] on img at bounding box center [85, 240] width 45 height 7
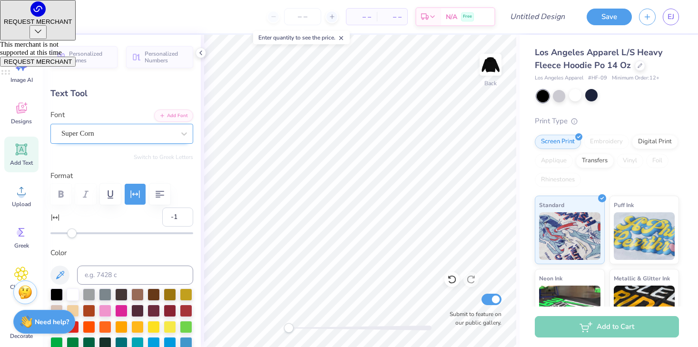
click at [117, 131] on div "Super Corn" at bounding box center [117, 133] width 115 height 15
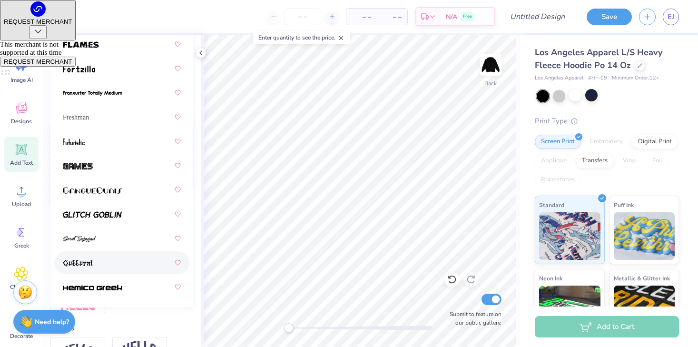
scroll to position [409, 0]
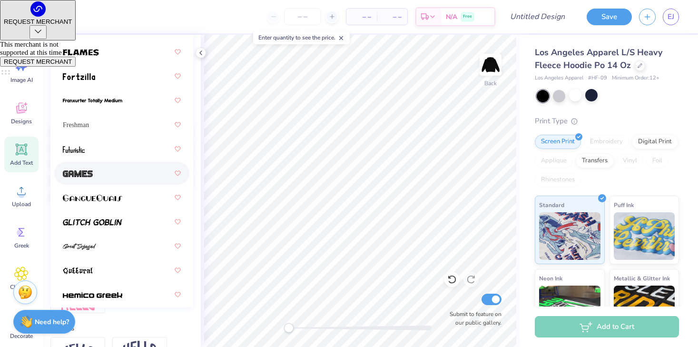
click at [101, 171] on div at bounding box center [122, 173] width 118 height 17
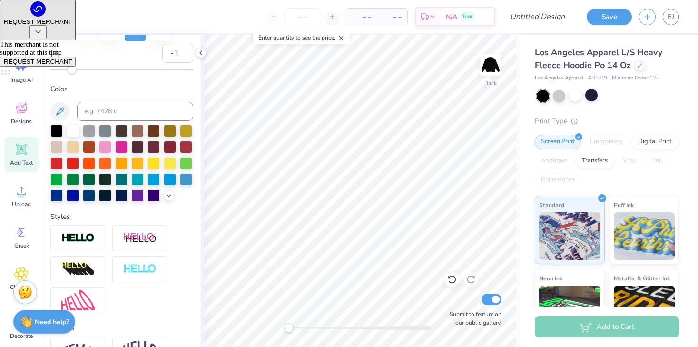
scroll to position [8, 0]
type input "0.97"
type input "16.20"
type input "0.65"
type textarea "R i D E T R I B E"
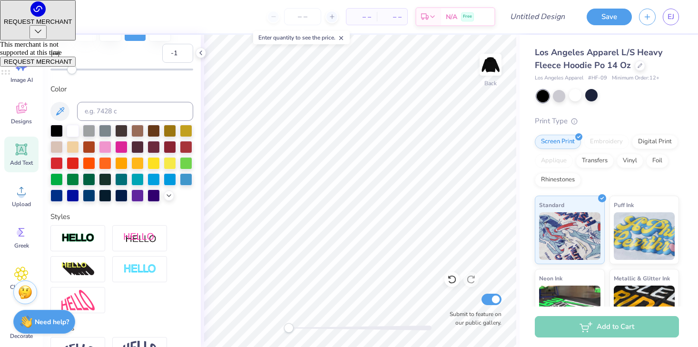
type input "-28.8"
type input "8.55"
type input "14.49"
type input "1.58"
type input "-28.8"
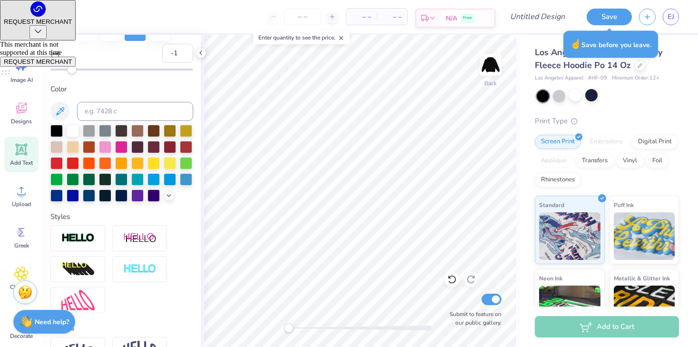
type input "0.88"
type input "0.0"
